Goal: Task Accomplishment & Management: Use online tool/utility

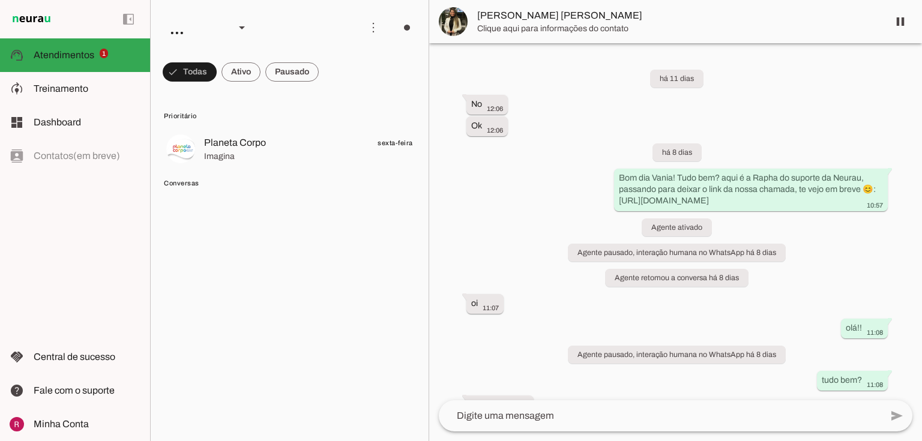
scroll to position [8097, 0]
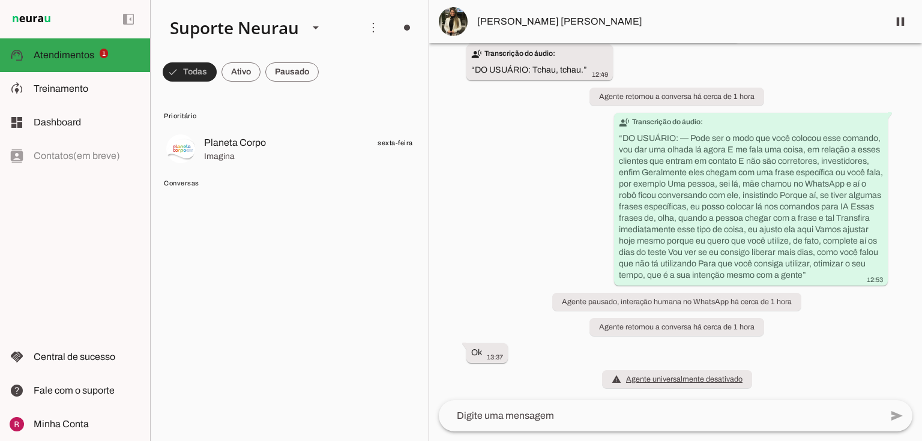
click at [193, 74] on span at bounding box center [190, 72] width 54 height 29
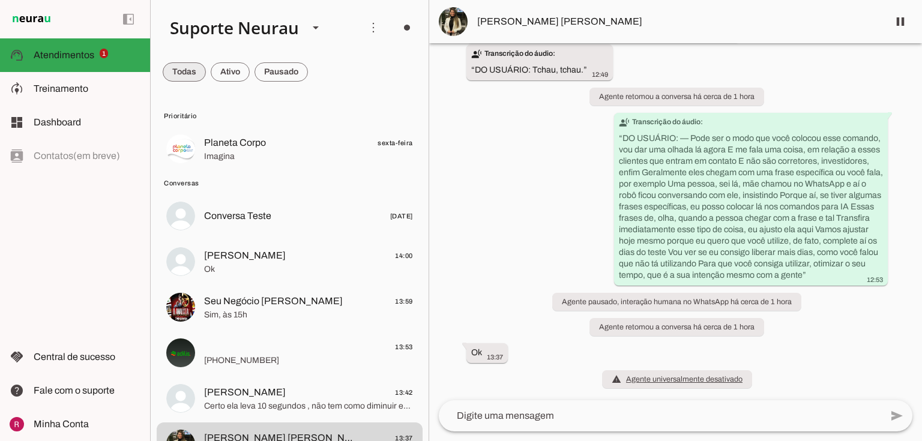
click at [192, 76] on span at bounding box center [184, 72] width 43 height 29
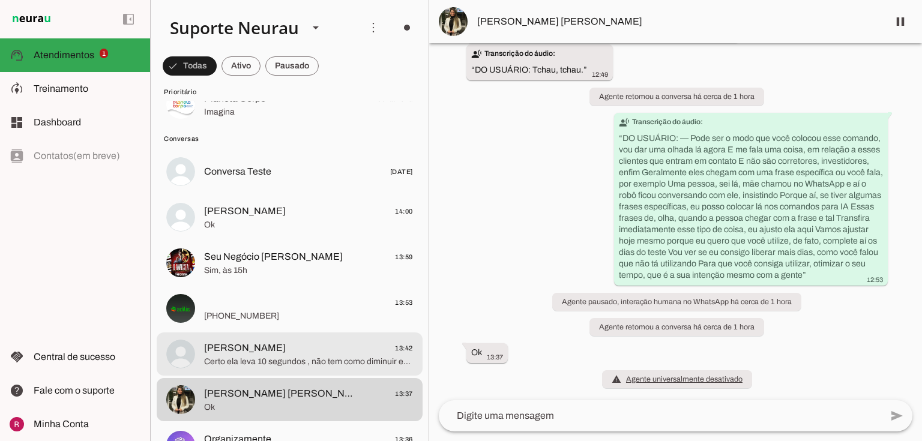
scroll to position [96, 0]
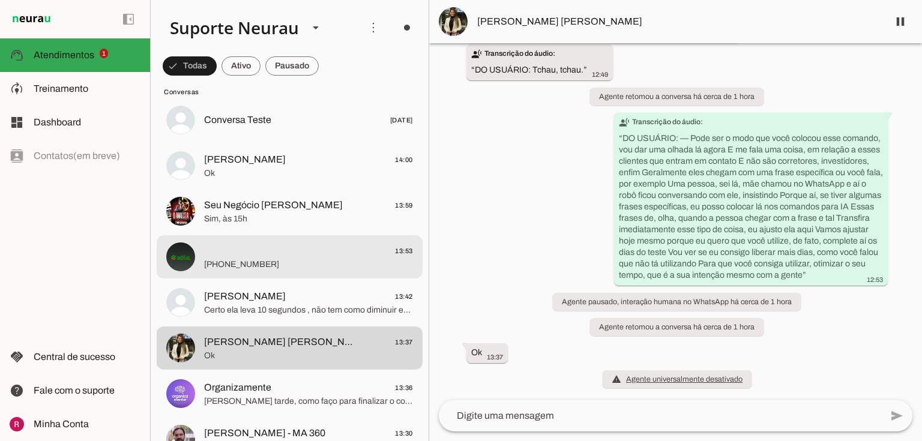
click at [252, 254] on span "13:53" at bounding box center [308, 251] width 209 height 15
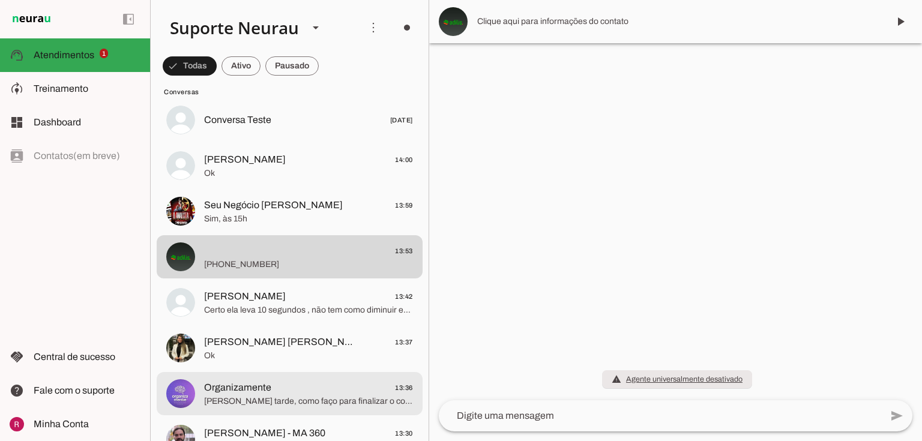
click at [250, 389] on span "Organizamente" at bounding box center [237, 387] width 67 height 14
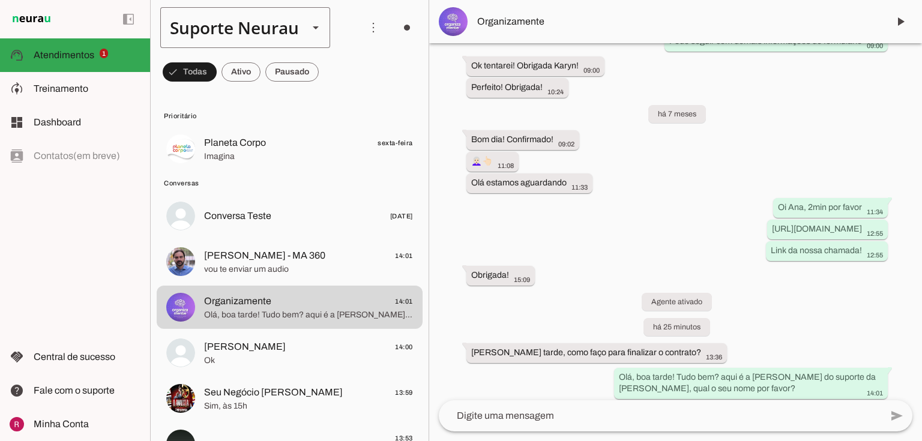
scroll to position [238, 0]
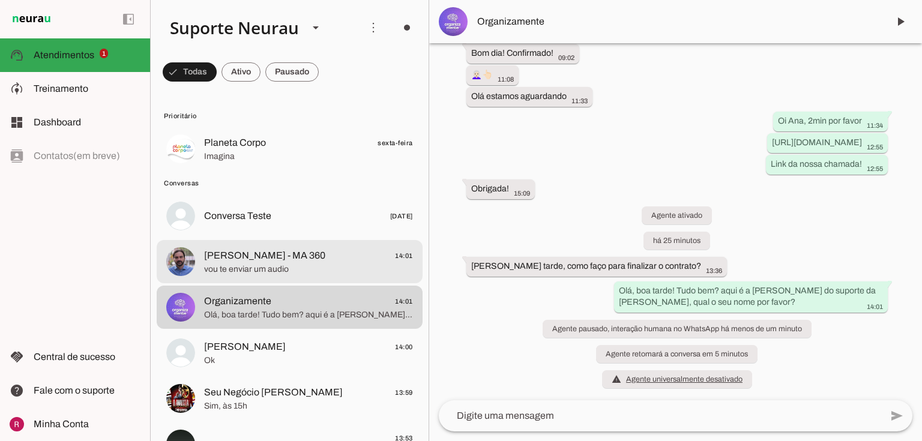
click at [304, 254] on span "[PERSON_NAME] - MA 360" at bounding box center [264, 255] width 121 height 14
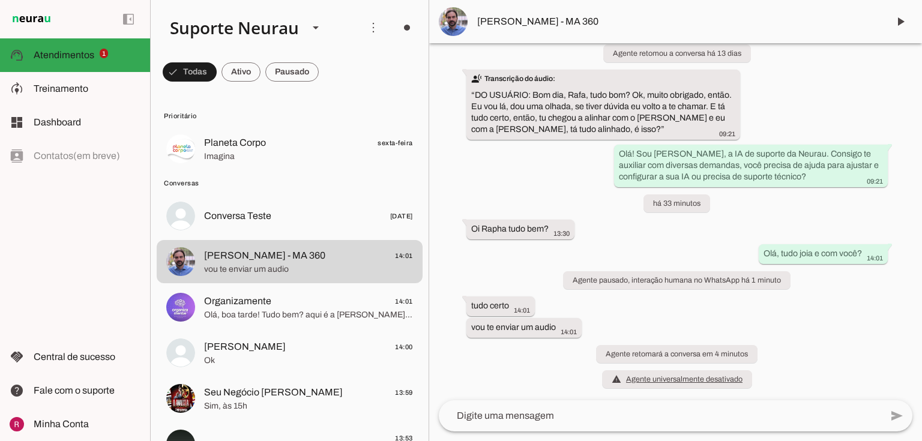
scroll to position [40538, 0]
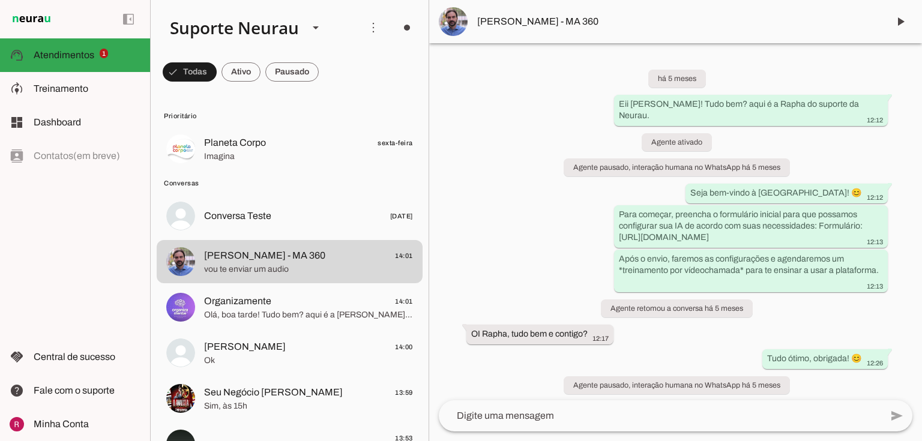
scroll to position [40538, 0]
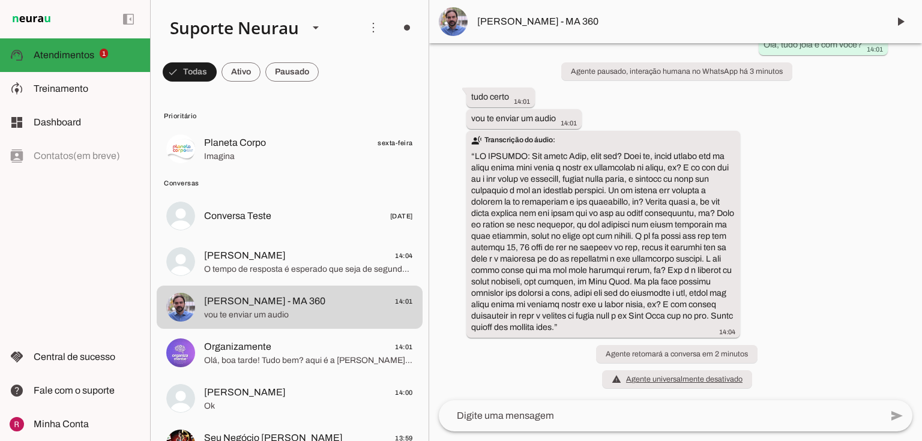
click at [265, 263] on span "[PERSON_NAME]" at bounding box center [245, 255] width 82 height 14
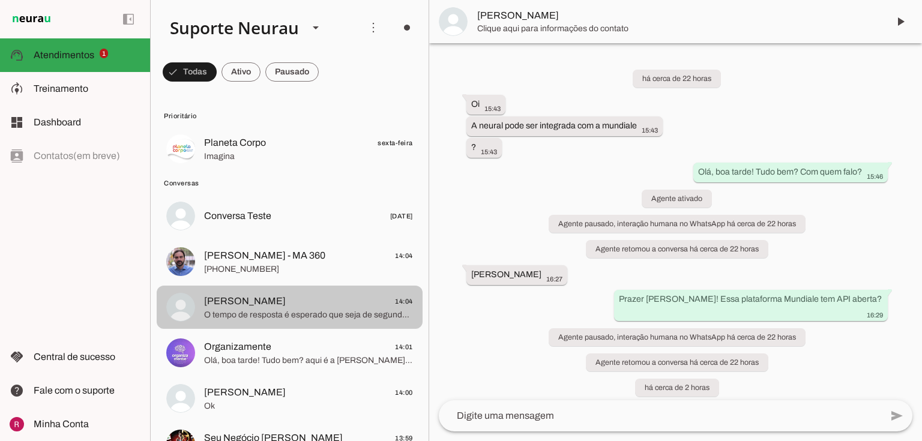
scroll to position [2249, 0]
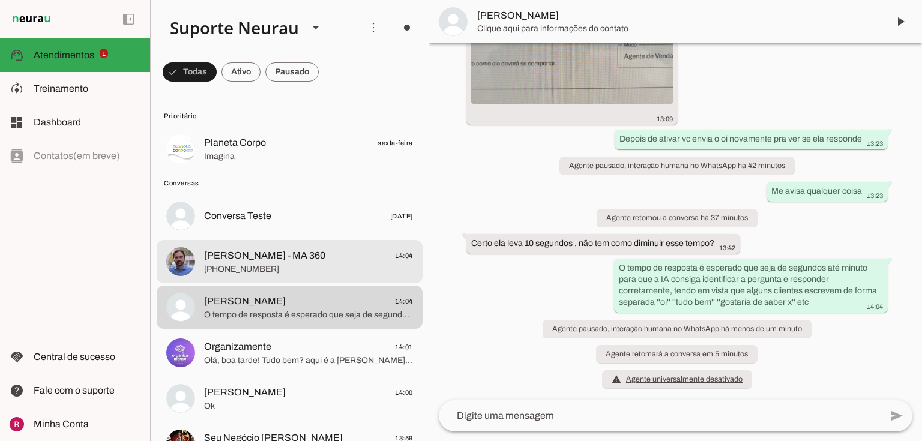
click at [259, 262] on span "[PERSON_NAME] - MA 360" at bounding box center [264, 255] width 121 height 14
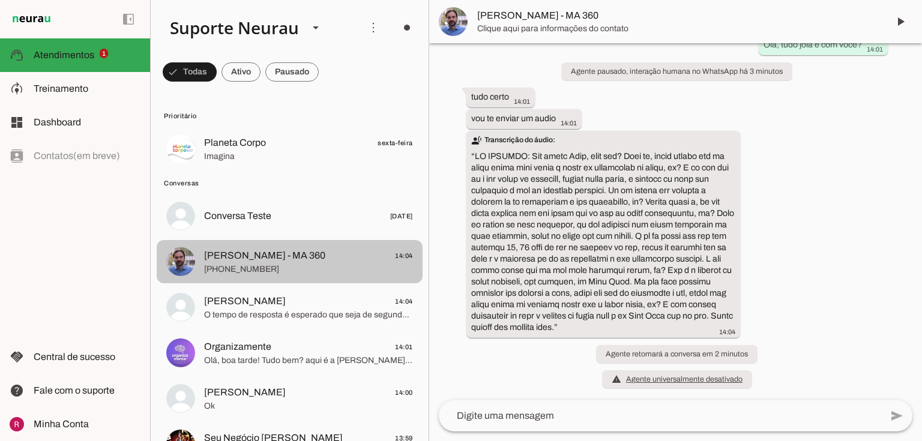
scroll to position [40759, 0]
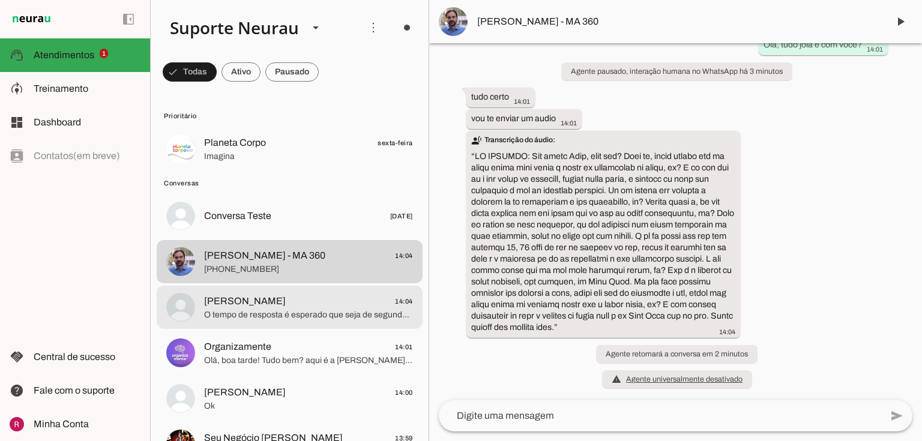
click at [271, 301] on span "[PERSON_NAME]" at bounding box center [245, 301] width 82 height 14
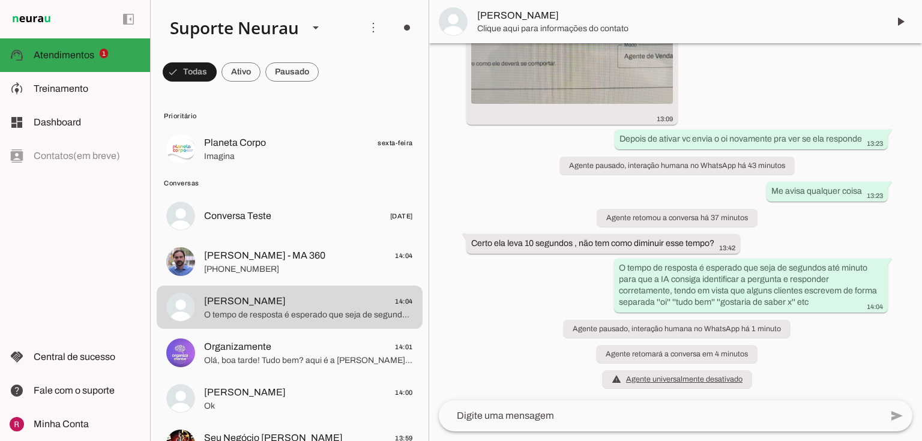
scroll to position [1985, 0]
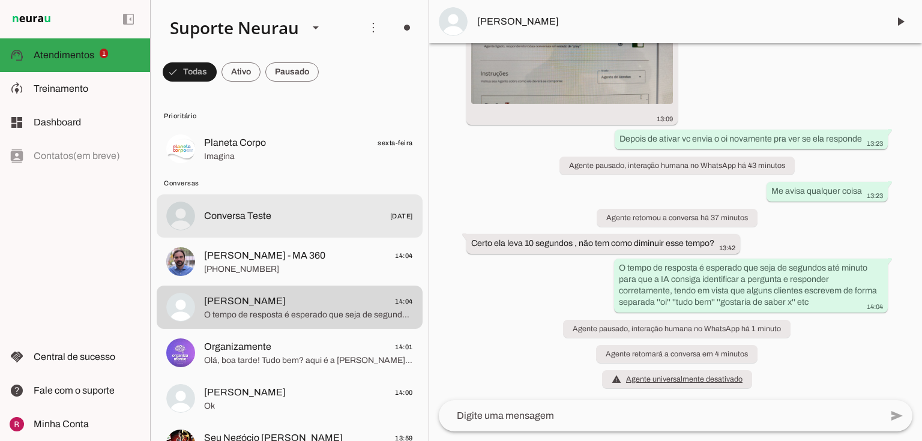
click at [238, 223] on span "Conversa Teste [DATE]" at bounding box center [308, 216] width 209 height 15
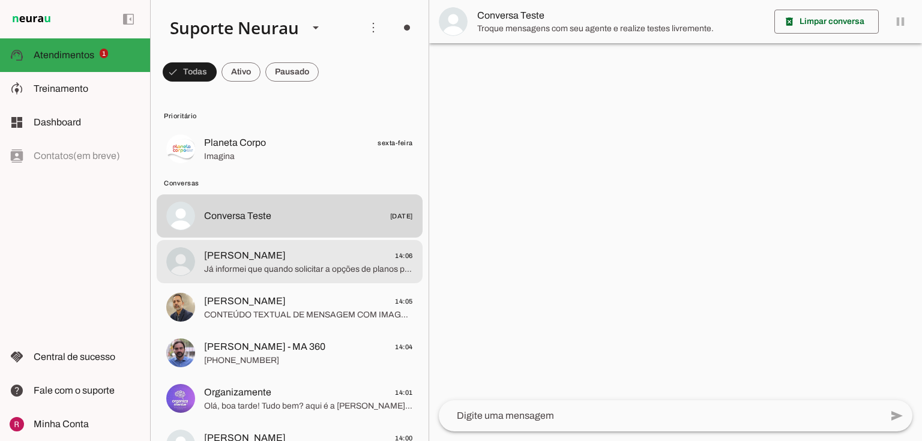
click at [275, 170] on md-item "[PERSON_NAME] 14:06 Já informei que quando solicitar a opções de planos para el…" at bounding box center [290, 148] width 266 height 43
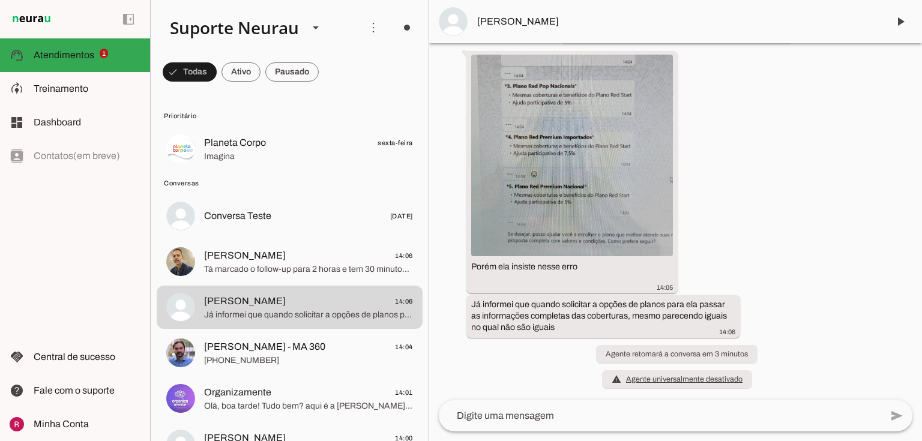
scroll to position [2279, 0]
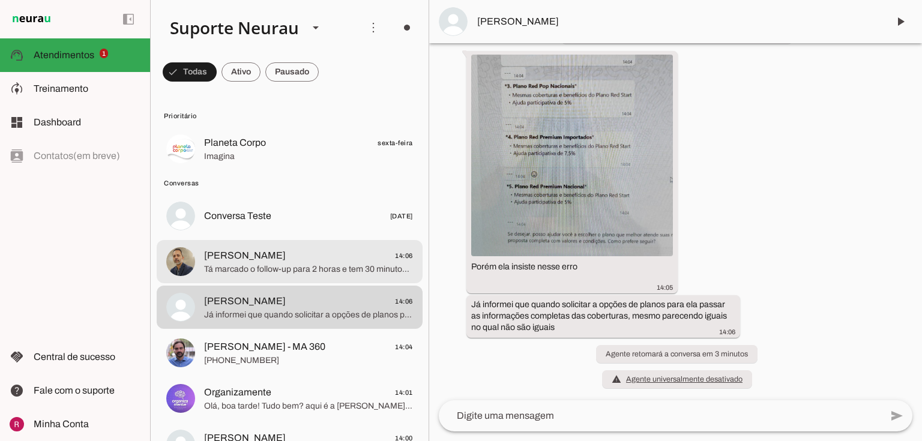
click at [255, 275] on span "Tá marcado o follow-up para 2 horas e tem 30 minutos que a conversa está parada" at bounding box center [308, 269] width 209 height 12
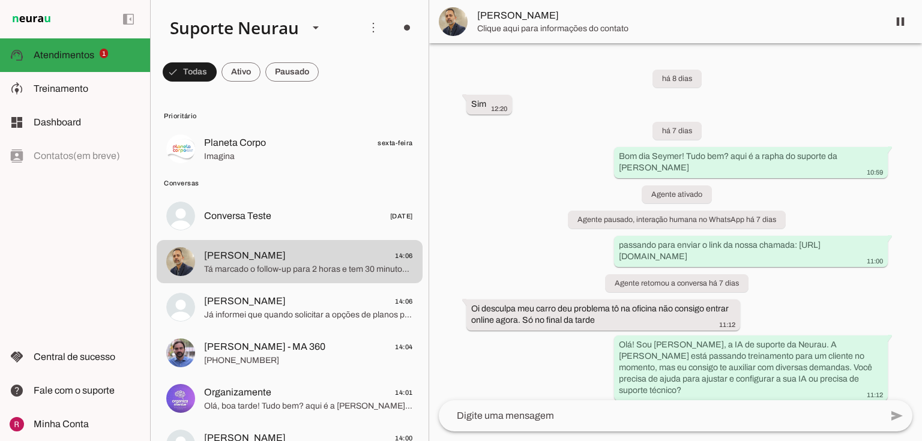
scroll to position [7142, 0]
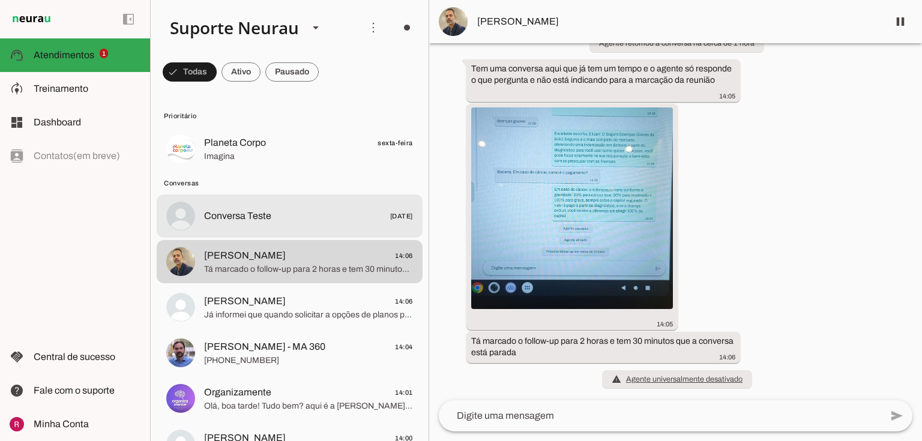
click at [242, 209] on span "Conversa Teste" at bounding box center [237, 216] width 67 height 14
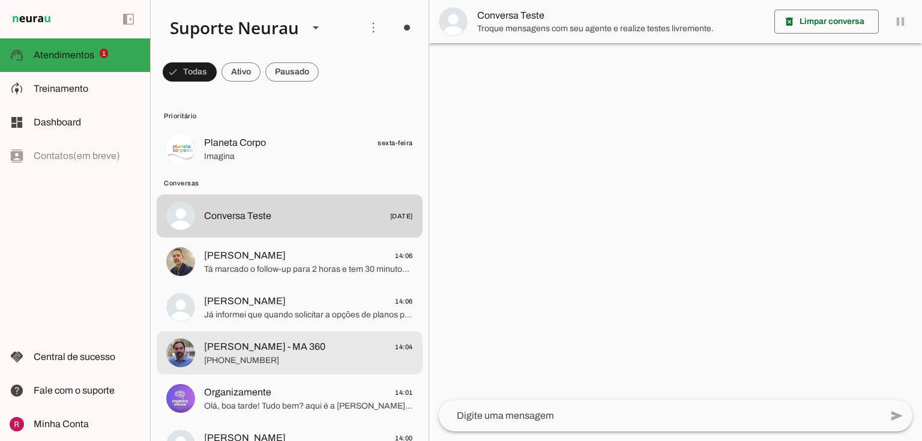
click at [239, 347] on span "[PERSON_NAME] - MA 360" at bounding box center [264, 347] width 121 height 14
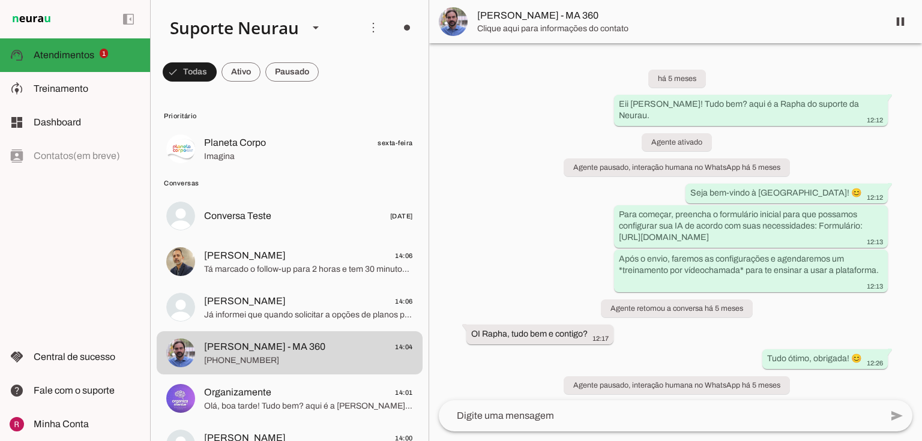
scroll to position [384, 0]
